Goal: Information Seeking & Learning: Check status

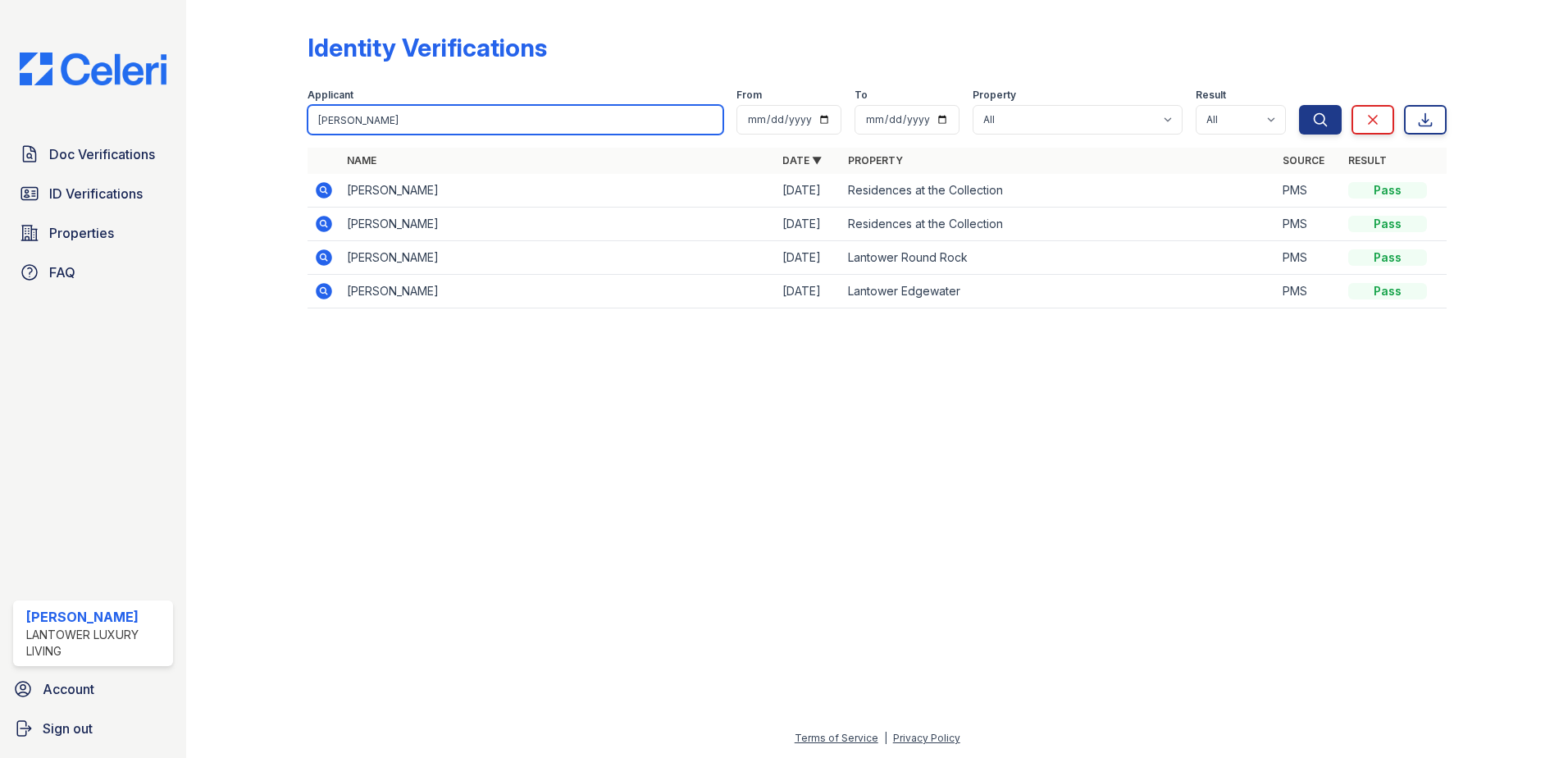
drag, startPoint x: 0, startPoint y: 0, endPoint x: 203, endPoint y: 116, distance: 233.8
click at [203, 116] on div "Identity Verifications Filter Applicant esmeralda From To Property All Lantower…" at bounding box center [876, 379] width 1381 height 758
type input "leslie"
click at [1299, 105] on button "Search" at bounding box center [1321, 119] width 43 height 29
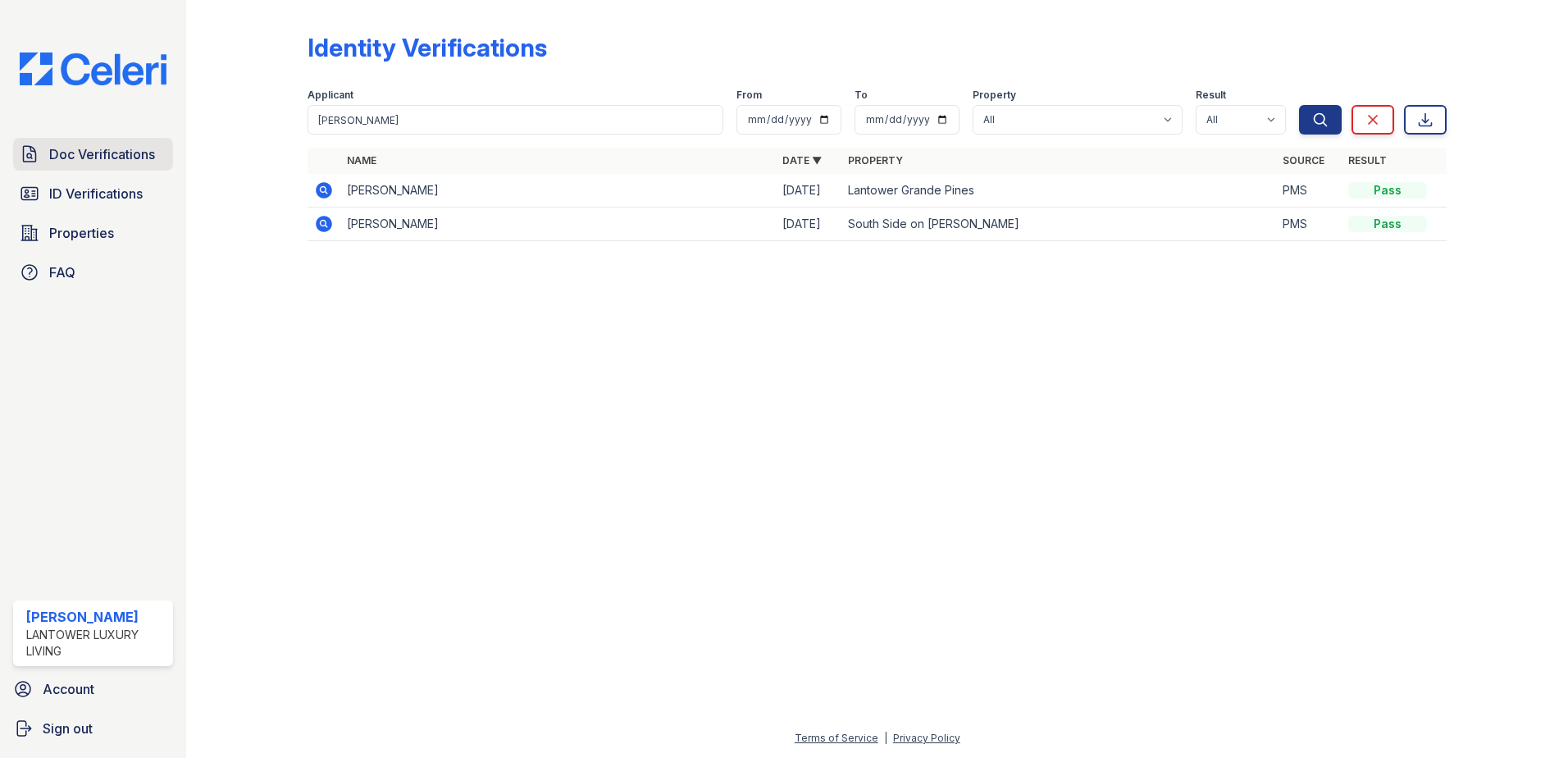
click at [102, 158] on span "Doc Verifications" at bounding box center [102, 155] width 105 height 20
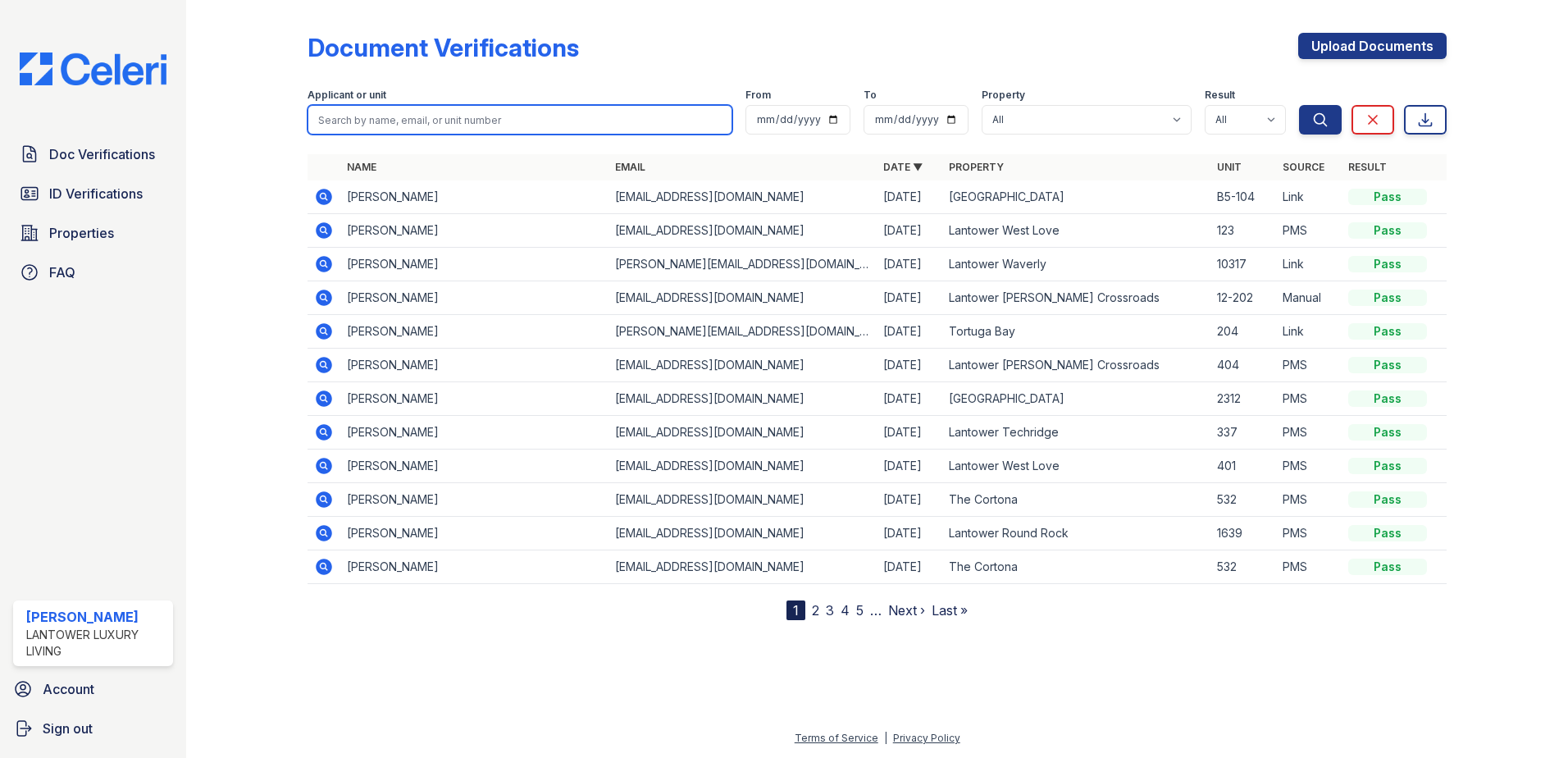
click at [384, 129] on input "search" at bounding box center [519, 119] width 424 height 29
type input "leslie"
click at [1299, 105] on button "Search" at bounding box center [1321, 119] width 43 height 29
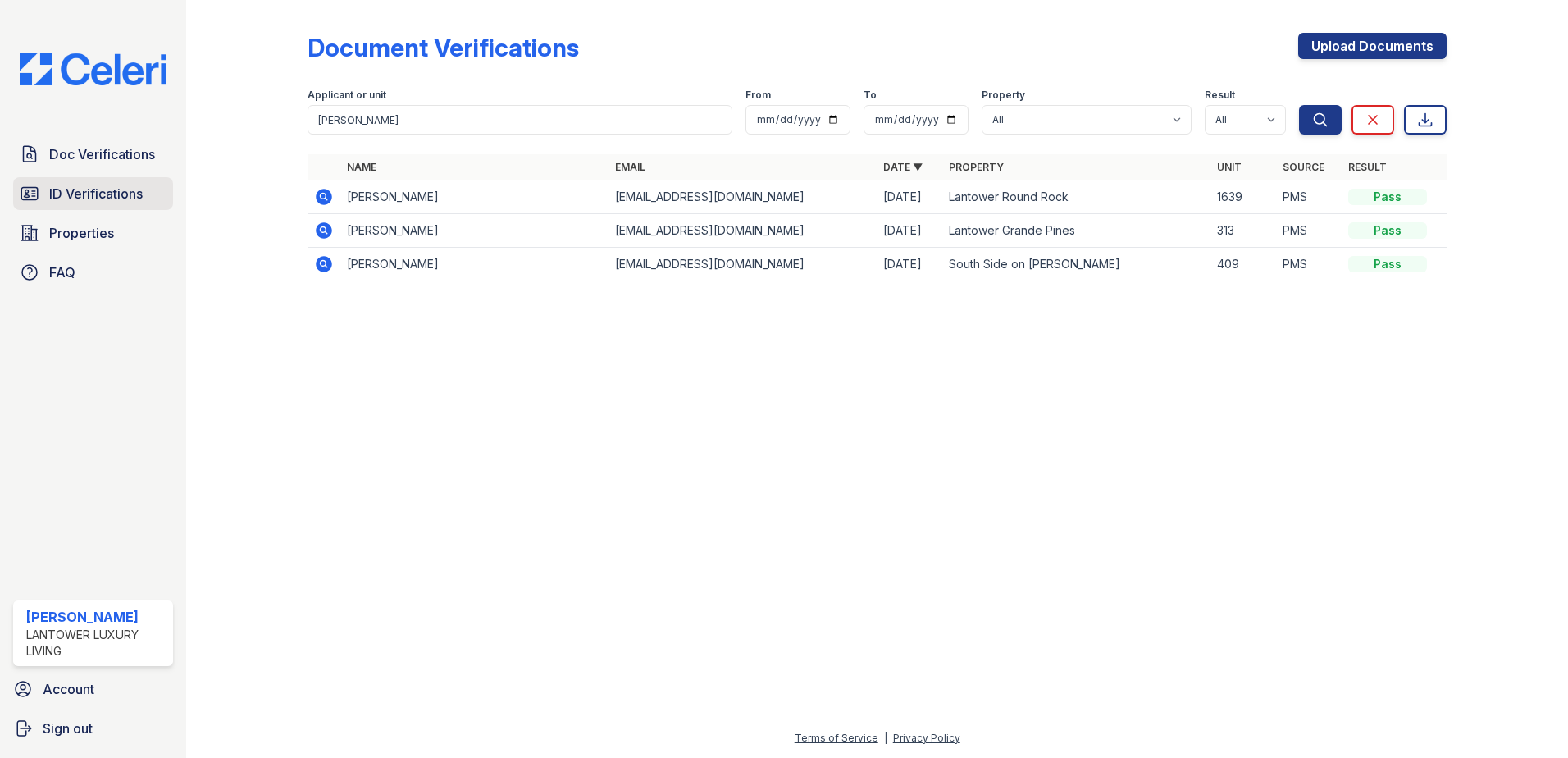
click at [80, 195] on span "ID Verifications" at bounding box center [96, 194] width 94 height 20
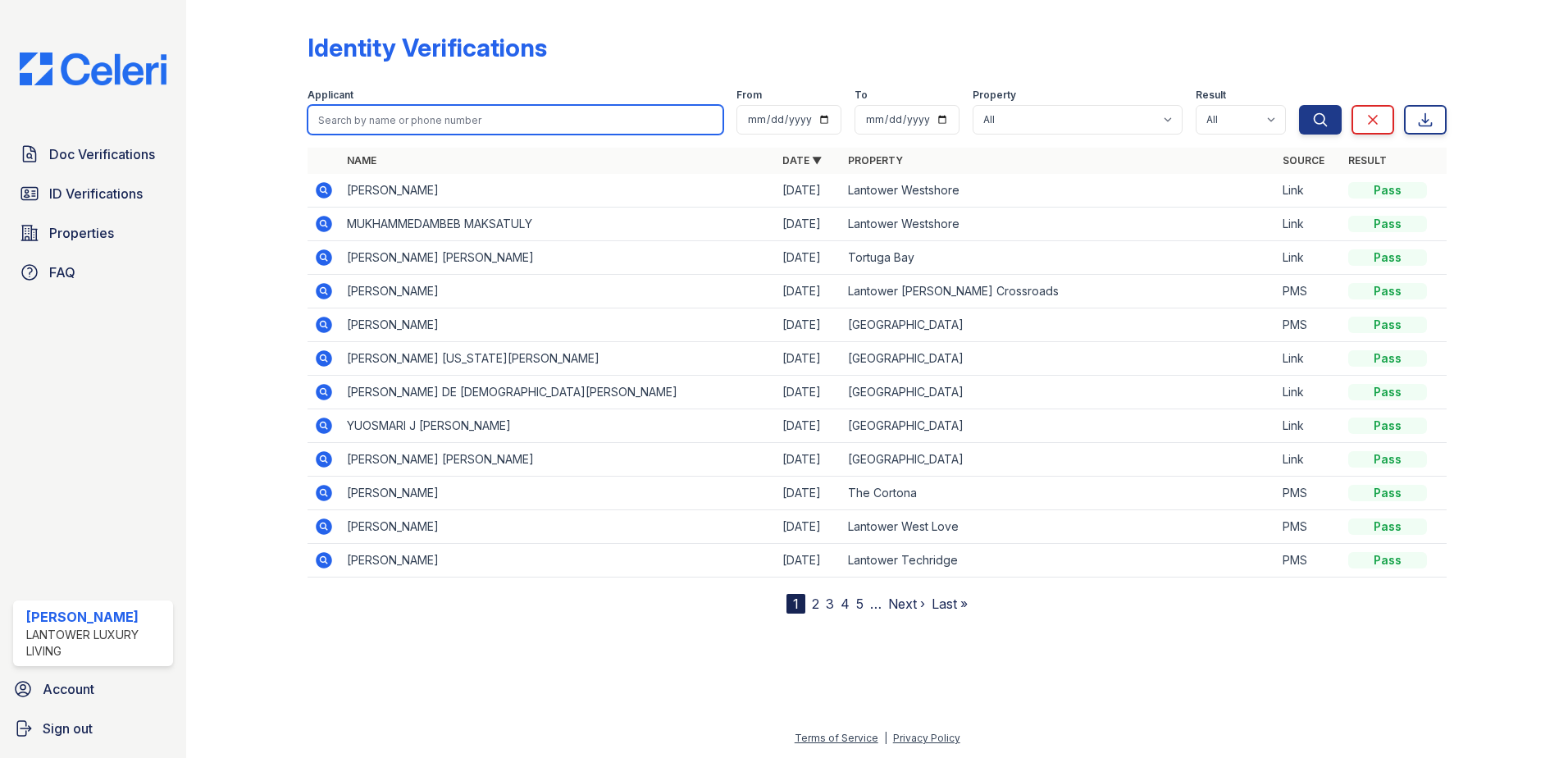
drag, startPoint x: 387, startPoint y: 116, endPoint x: 316, endPoint y: 135, distance: 73.5
click at [316, 135] on form "Applicant From To Property All Lantower Ambrosio Lantower Asturia Lantower Bran…" at bounding box center [876, 107] width 1139 height 65
type input "jorge"
click at [1299, 105] on button "Search" at bounding box center [1321, 119] width 43 height 29
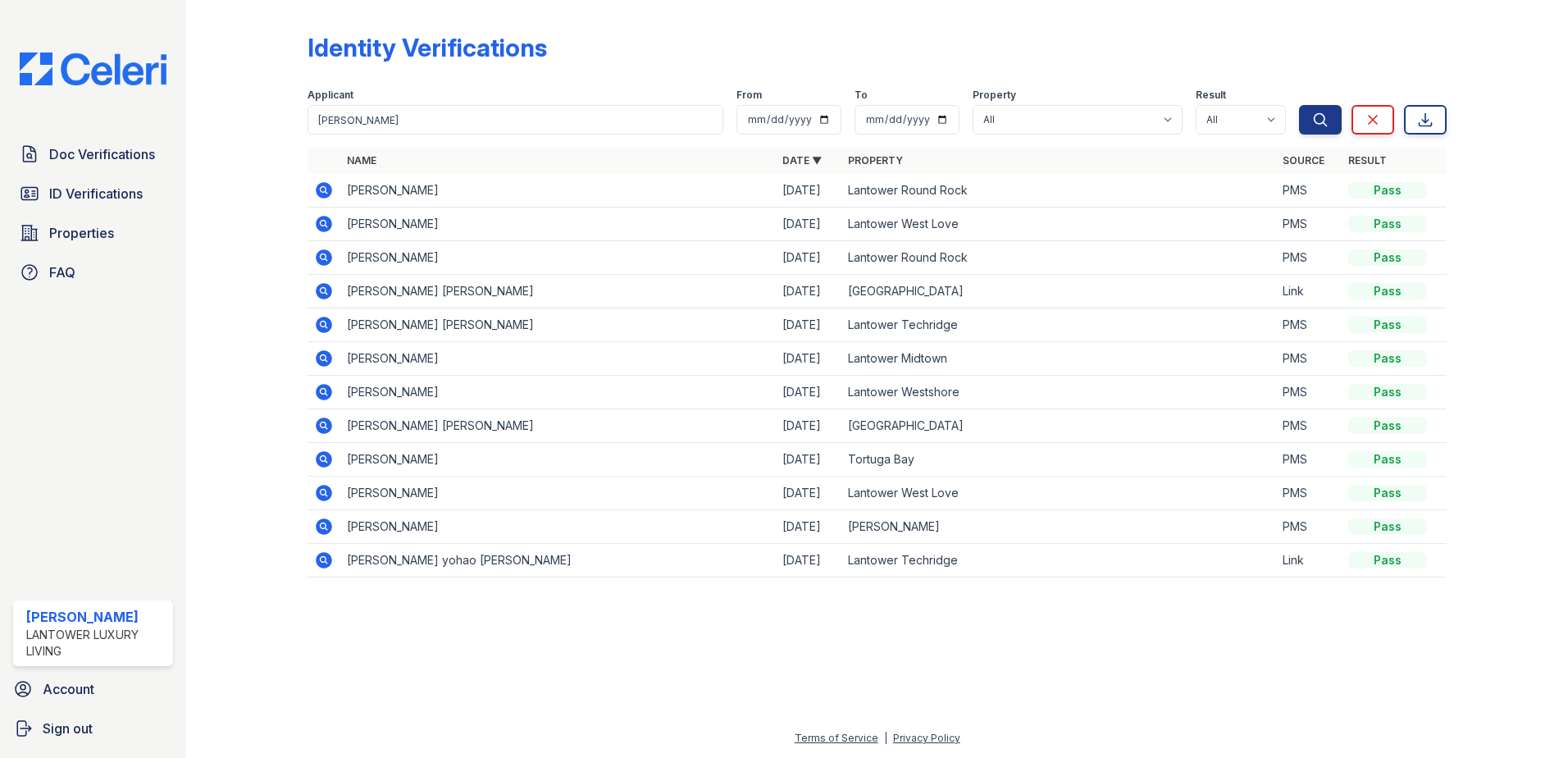
click at [324, 185] on icon at bounding box center [323, 190] width 16 height 16
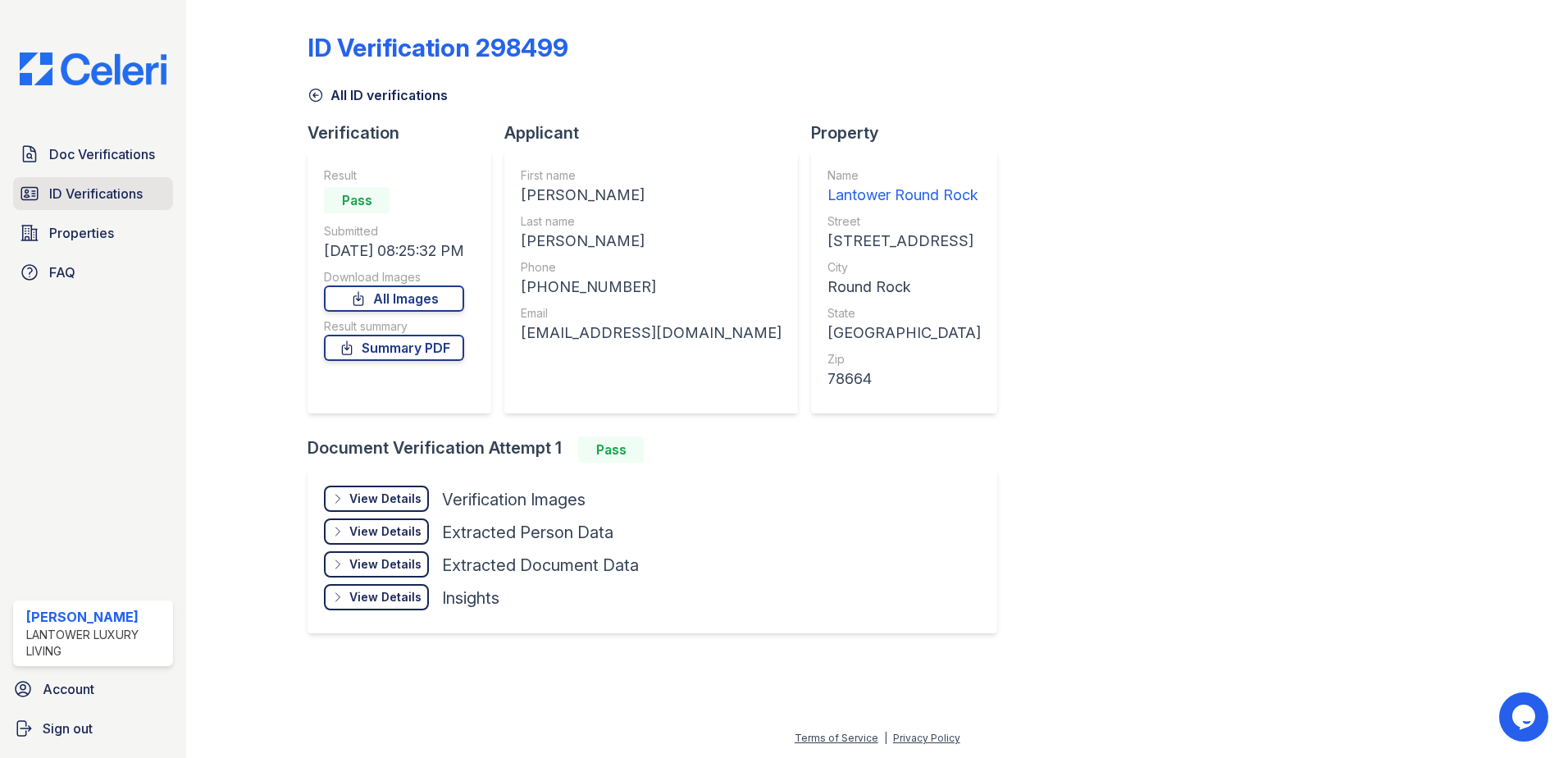
click at [105, 199] on span "ID Verifications" at bounding box center [96, 194] width 94 height 20
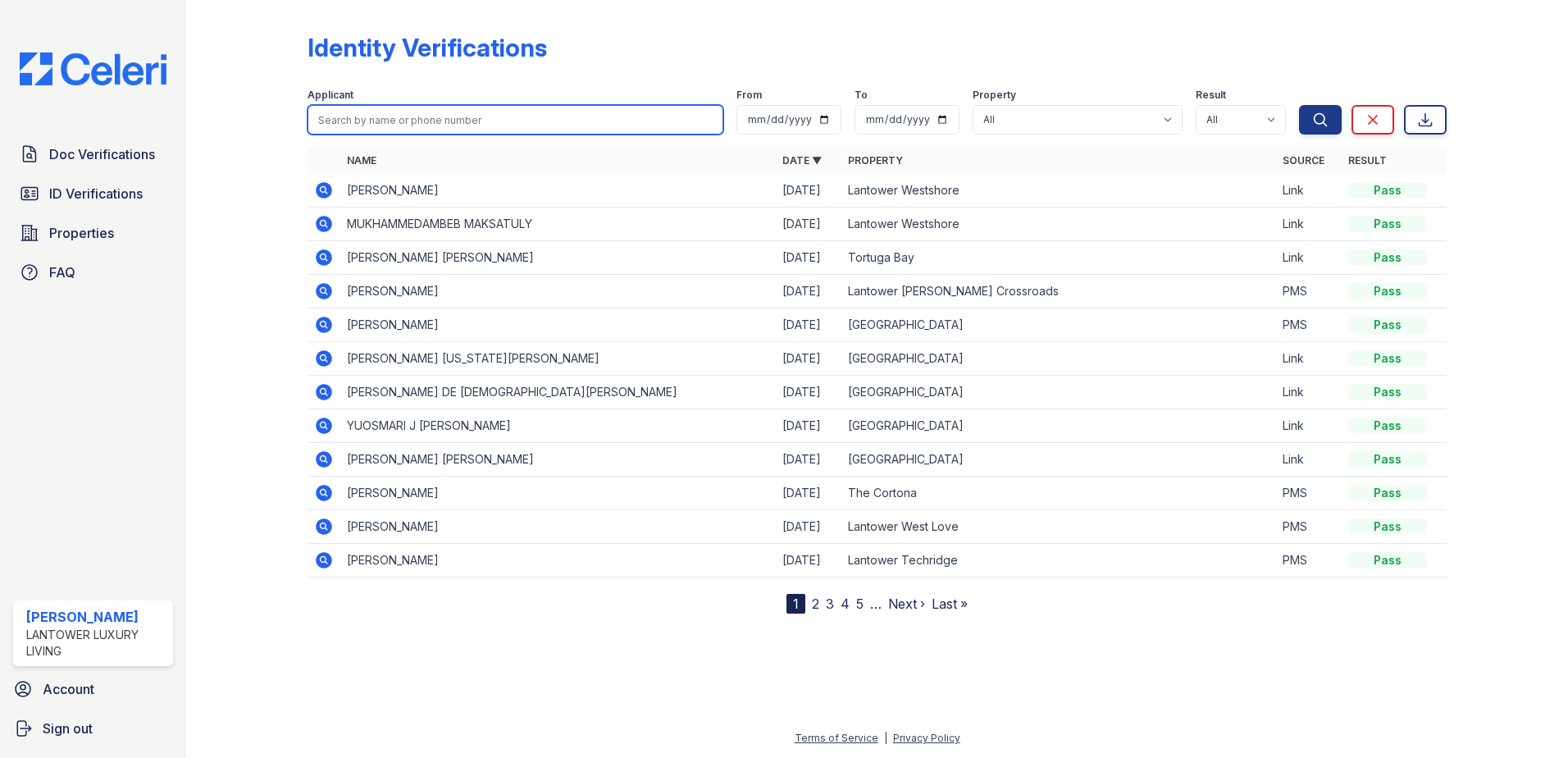
click at [423, 122] on input "search" at bounding box center [515, 119] width 415 height 29
type input "[PERSON_NAME]"
click at [1299, 105] on button "Search" at bounding box center [1321, 119] width 43 height 29
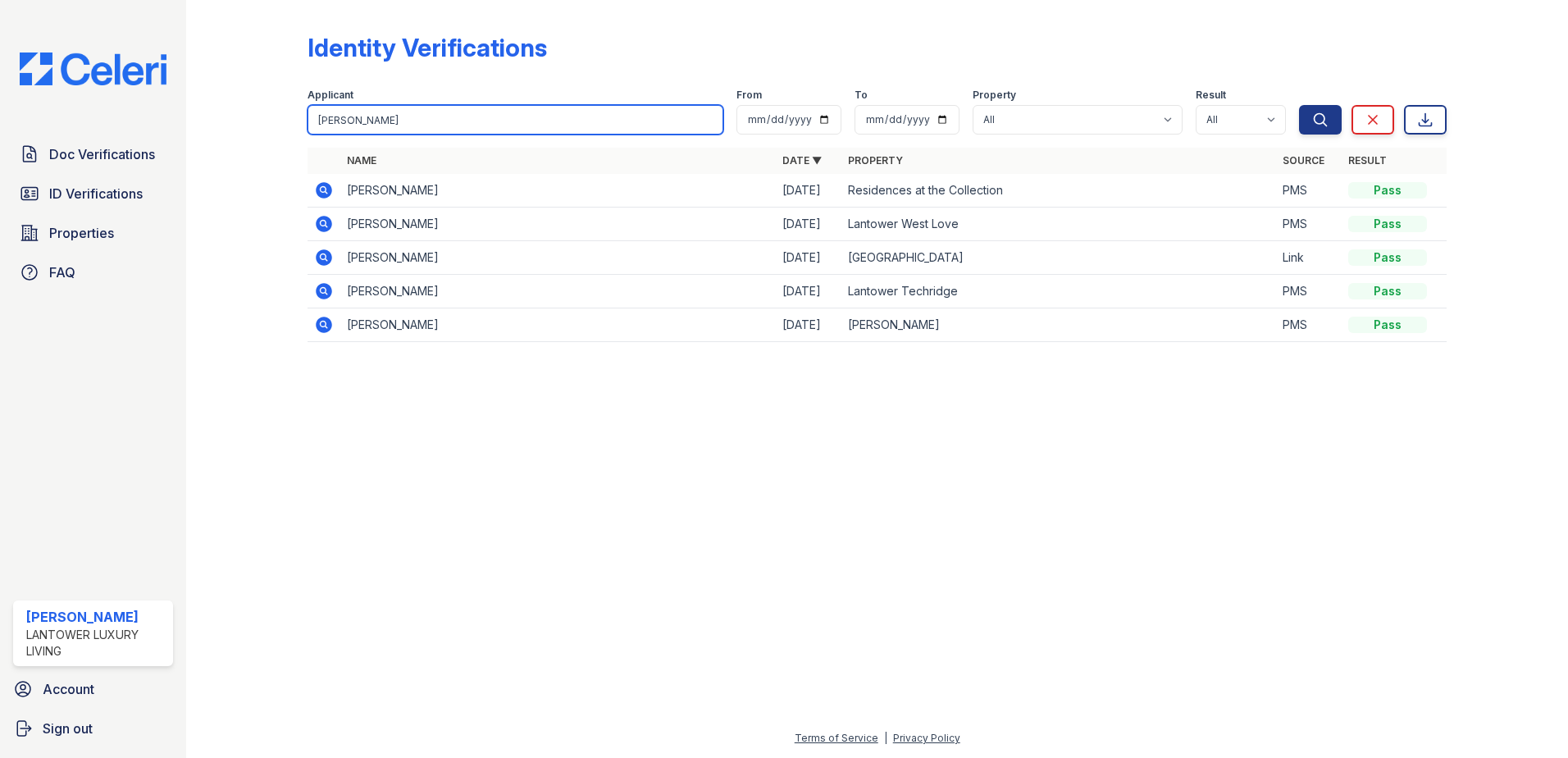
drag, startPoint x: 373, startPoint y: 122, endPoint x: 224, endPoint y: 131, distance: 149.3
click at [224, 130] on div "Identity Verifications Filter Applicant [PERSON_NAME] From To Property All Lant…" at bounding box center [877, 192] width 1329 height 384
type input "[PERSON_NAME]"
click at [1299, 105] on button "Search" at bounding box center [1321, 119] width 43 height 29
